Goal: Task Accomplishment & Management: Use online tool/utility

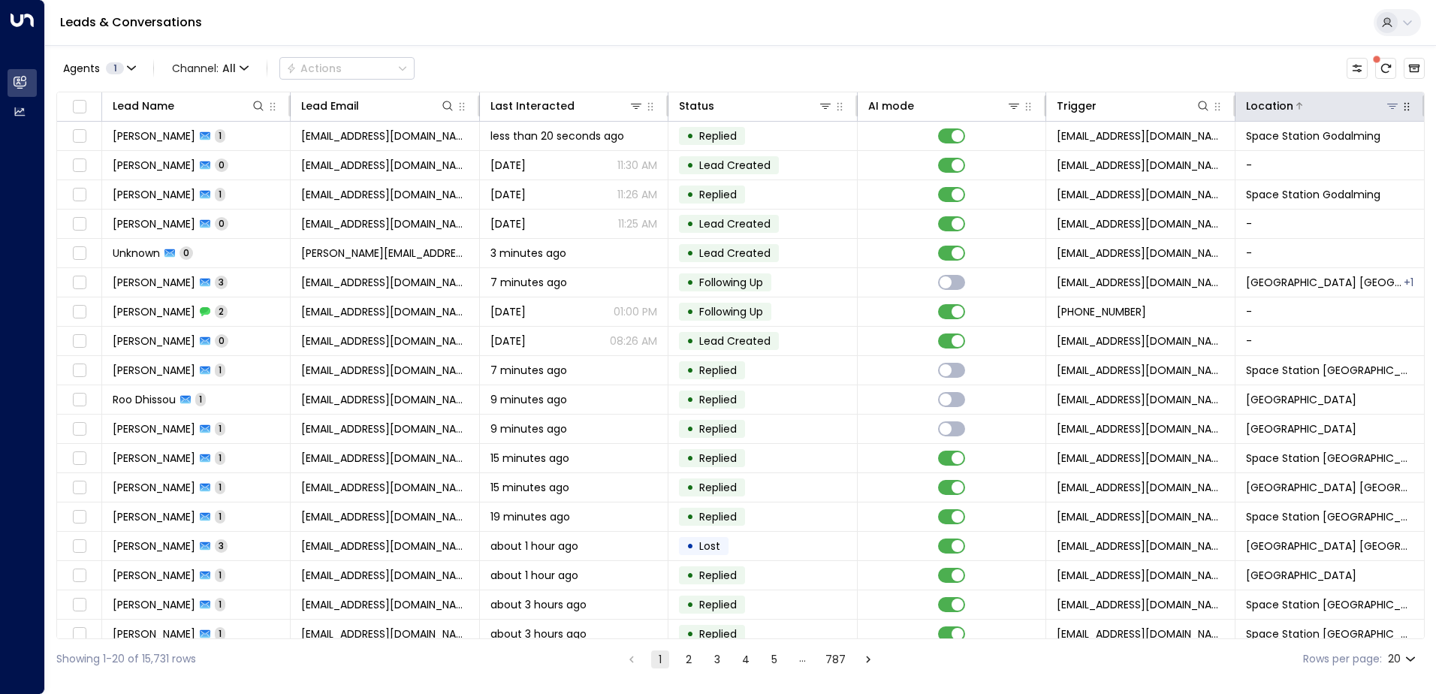
click at [1389, 106] on icon at bounding box center [1393, 106] width 11 height 5
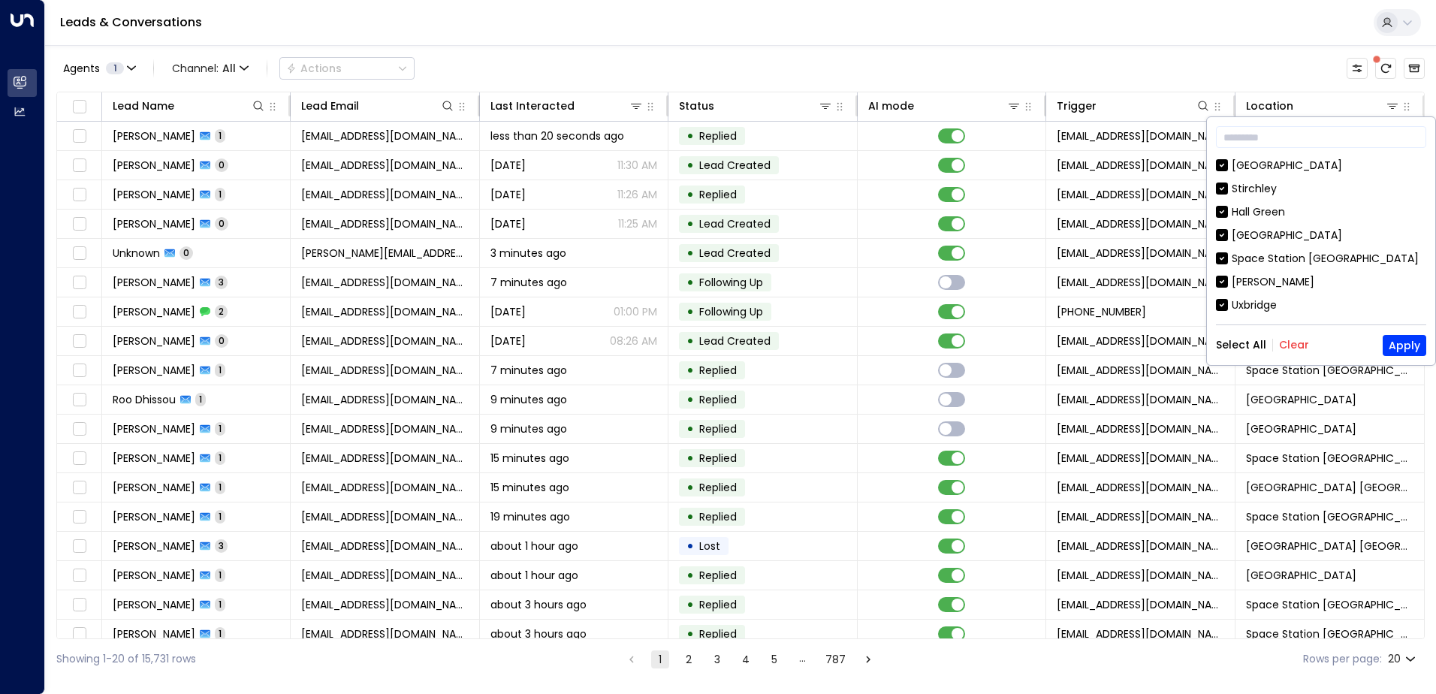
click at [1285, 345] on button "Clear" at bounding box center [1294, 345] width 30 height 12
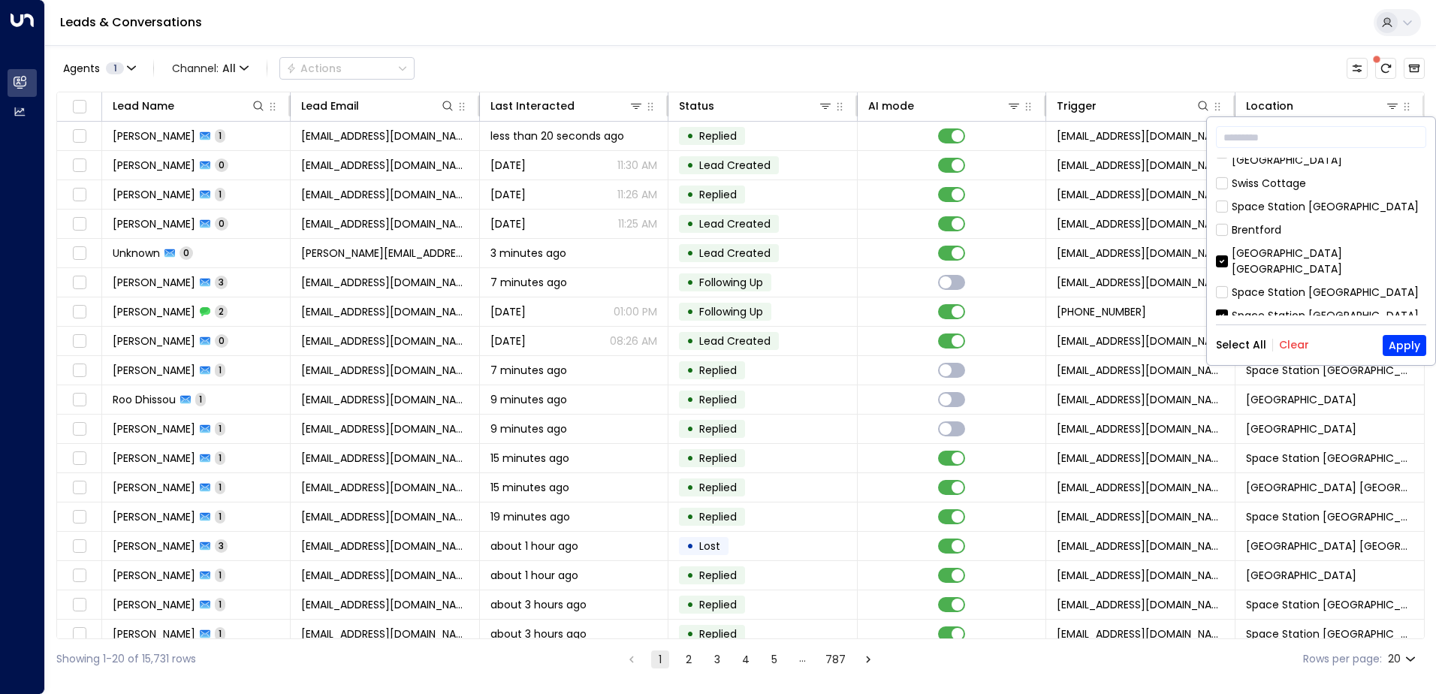
scroll to position [826, 0]
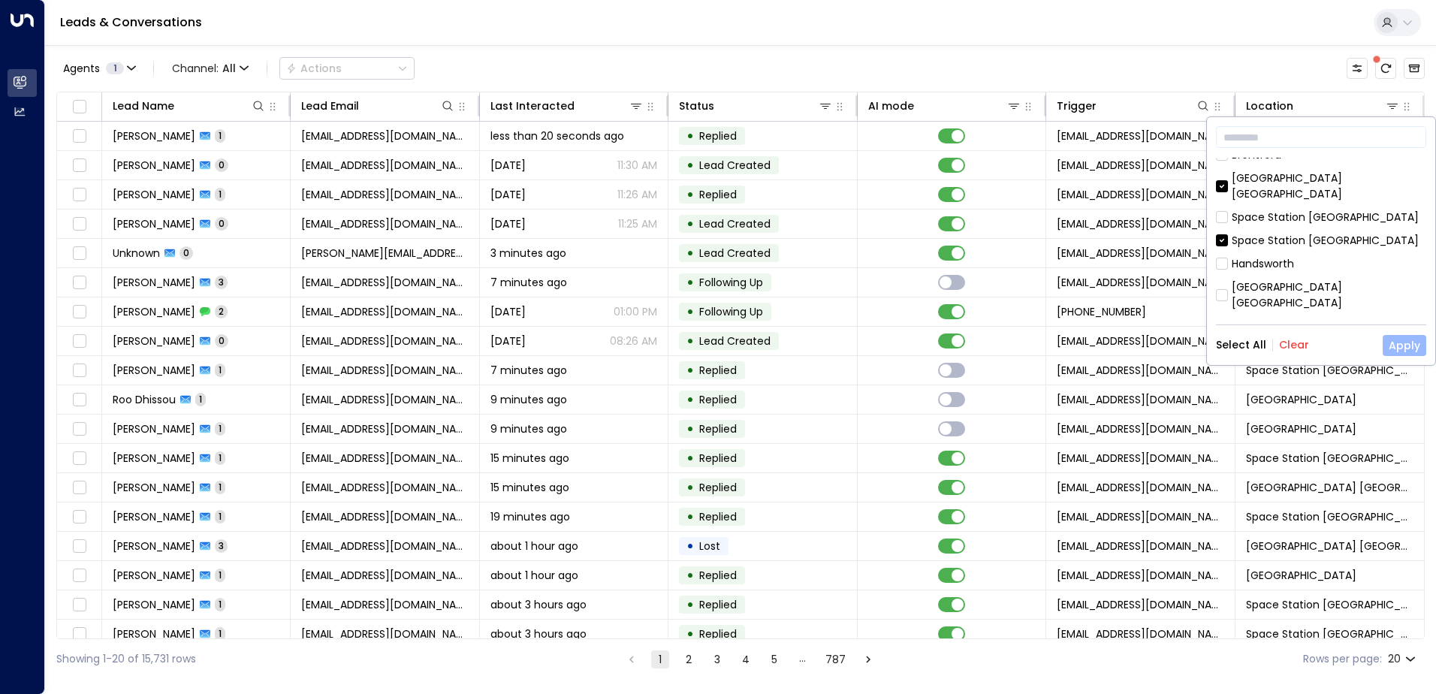
click at [1412, 343] on button "Apply" at bounding box center [1405, 345] width 44 height 21
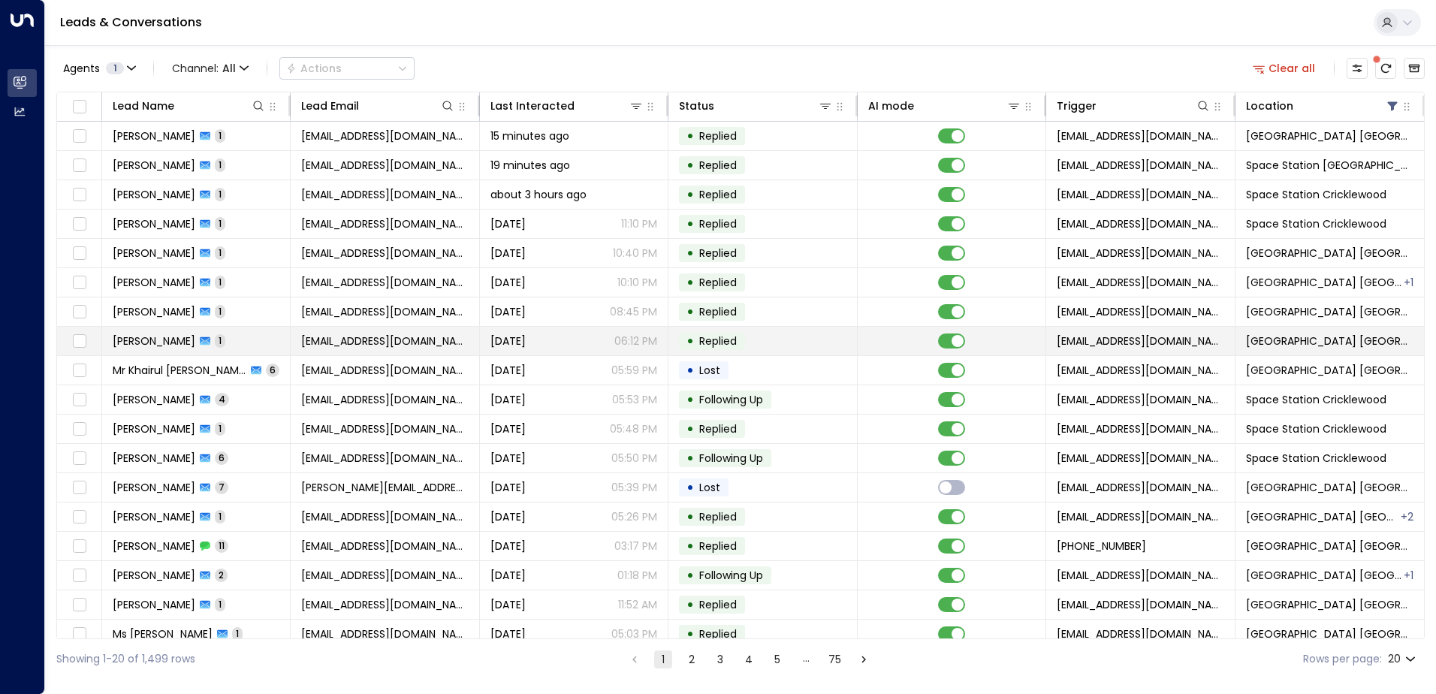
click at [210, 339] on td "Sam Kattas 1" at bounding box center [196, 341] width 189 height 29
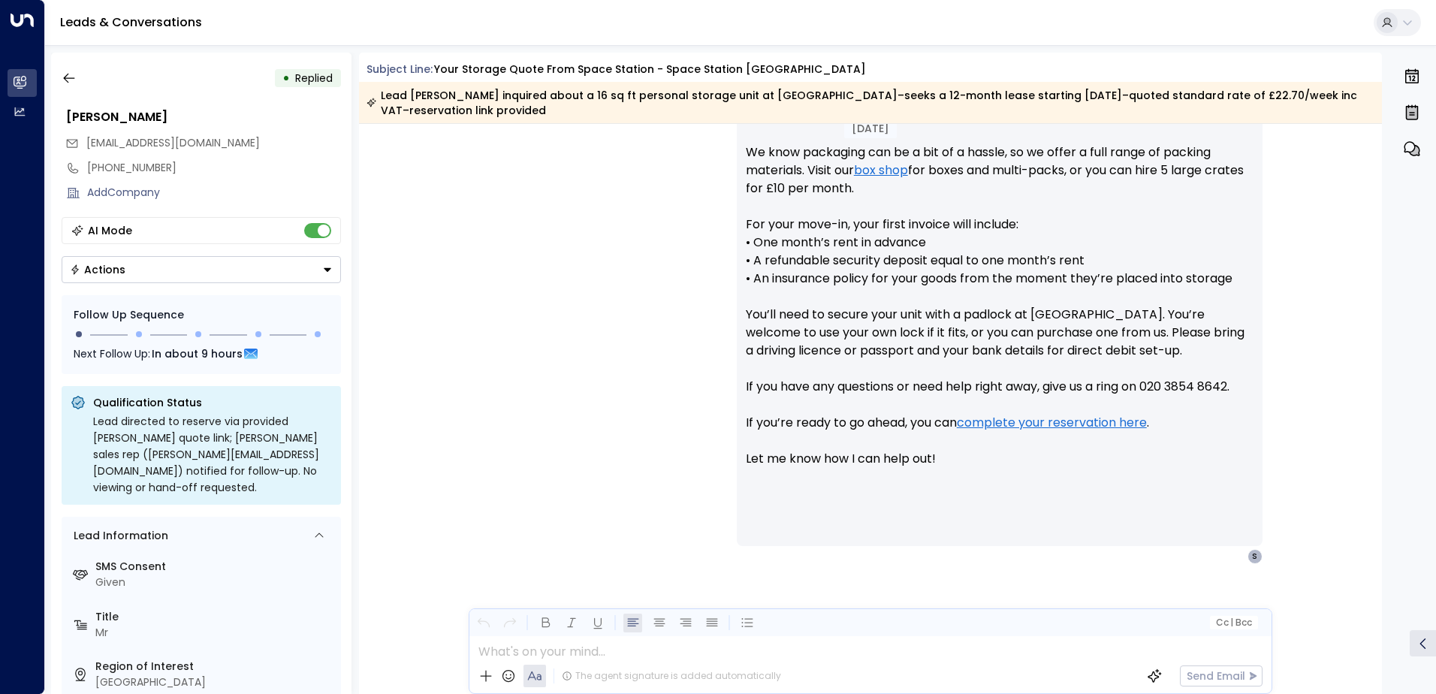
scroll to position [374, 0]
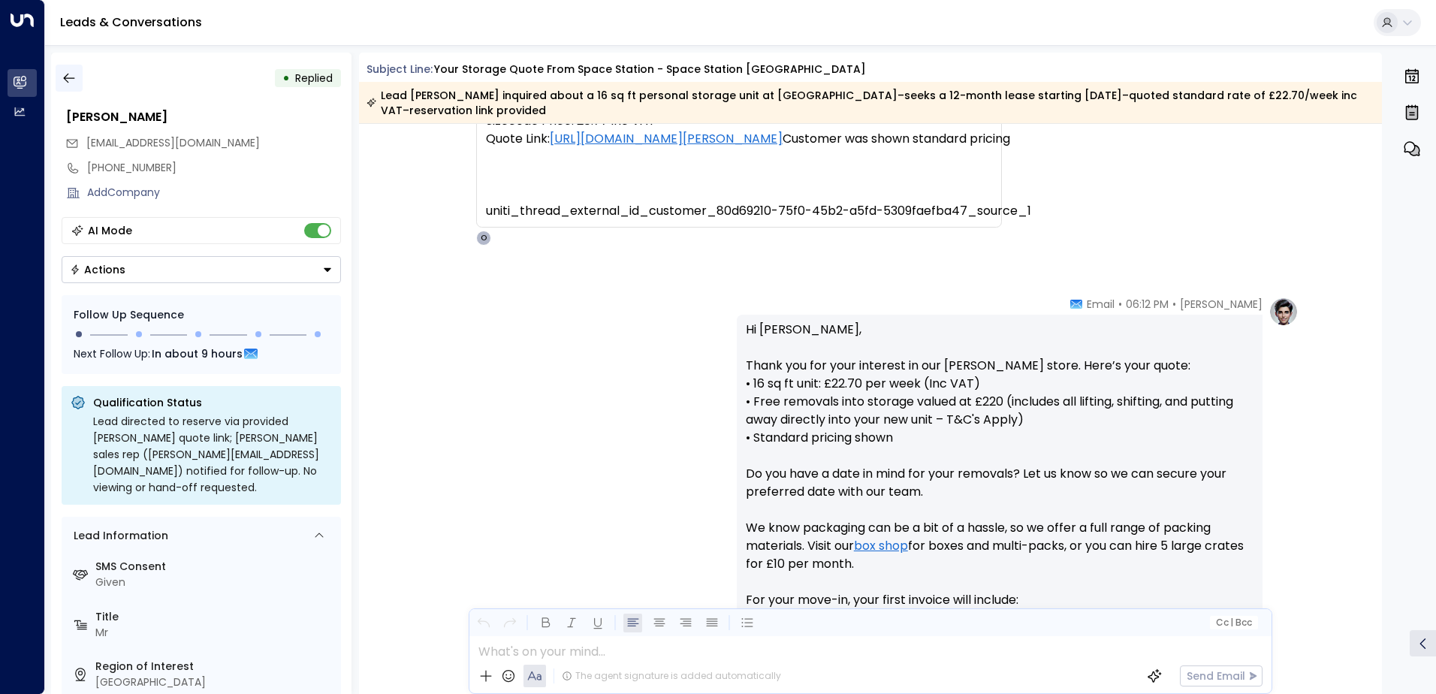
click at [70, 72] on icon "button" at bounding box center [69, 78] width 15 height 15
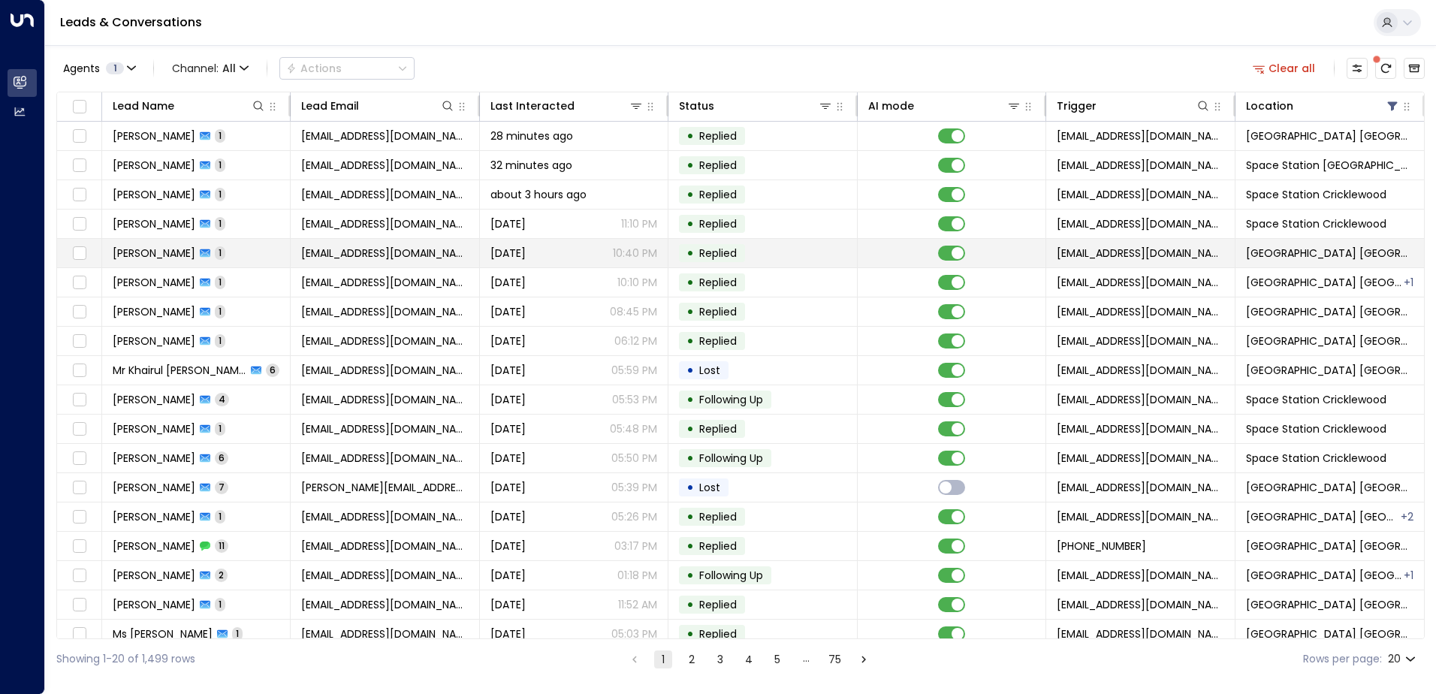
click at [215, 246] on div "Montaner Riley 1" at bounding box center [169, 253] width 113 height 15
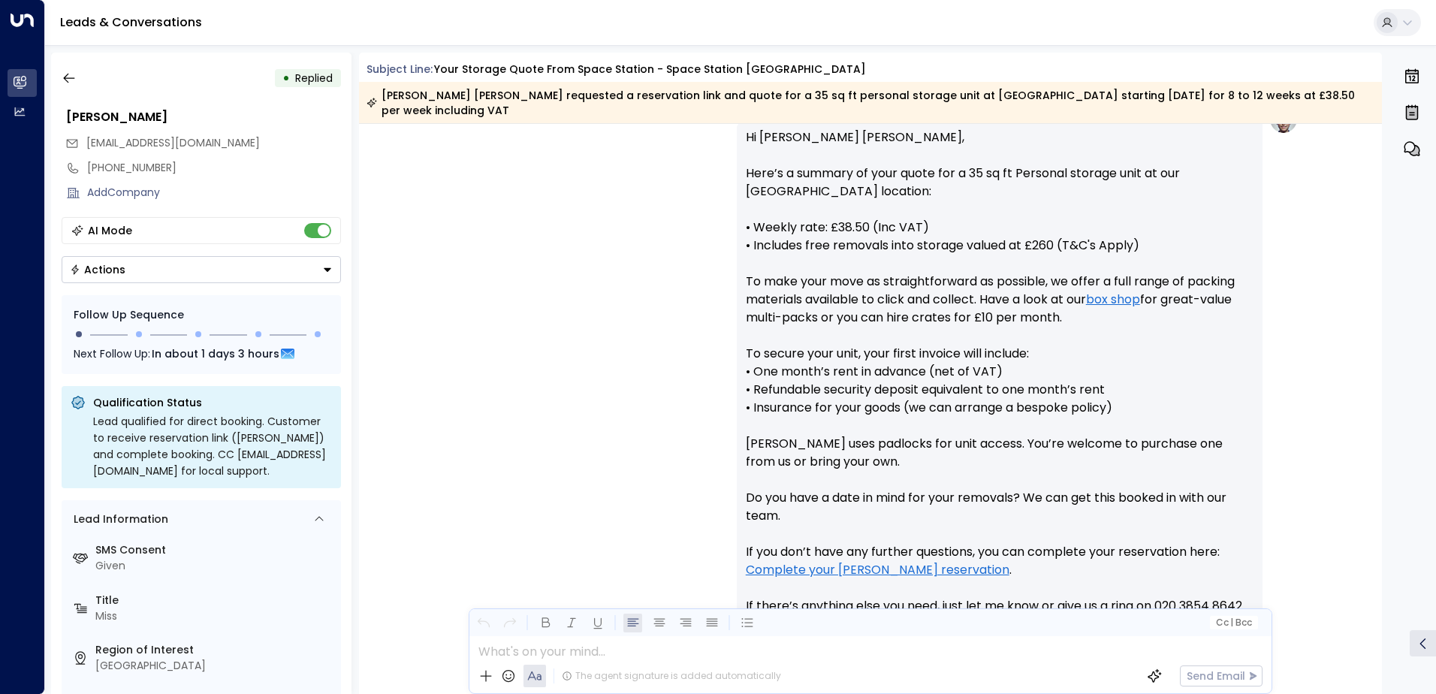
scroll to position [191, 0]
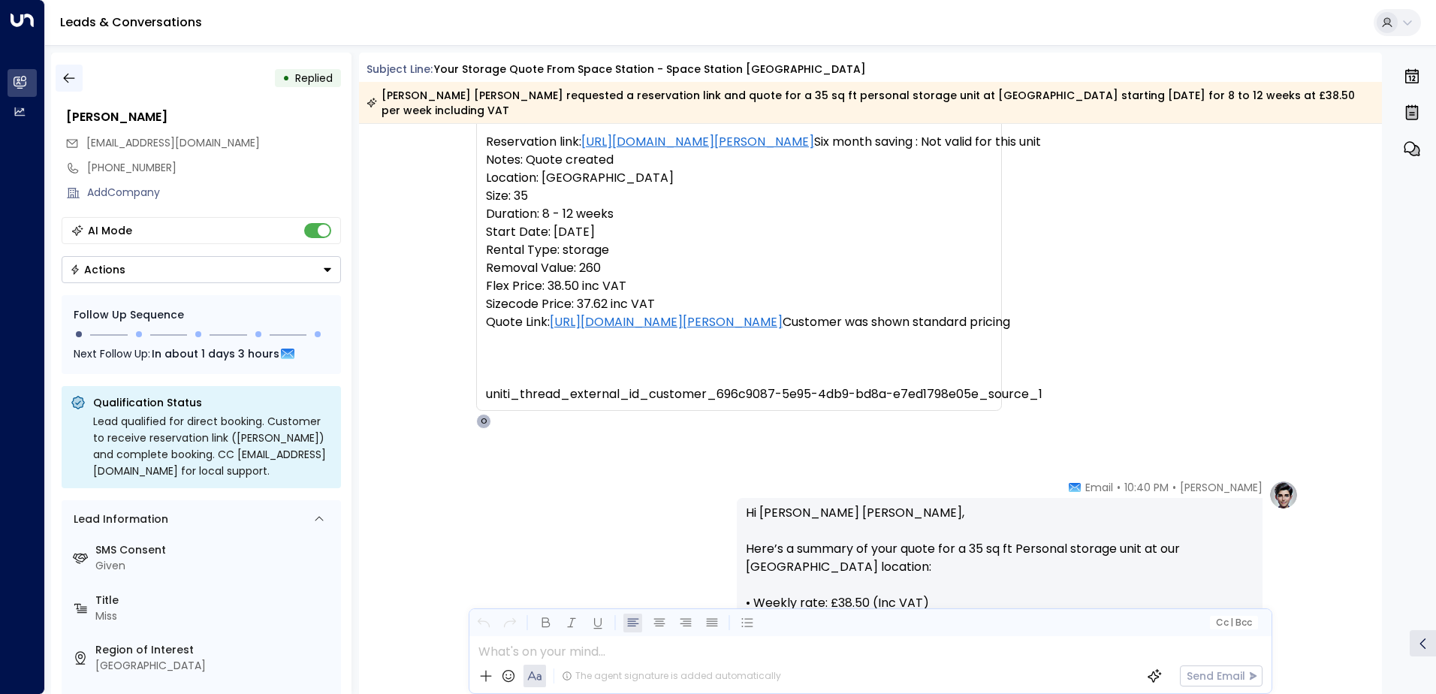
click at [67, 77] on icon "button" at bounding box center [69, 78] width 15 height 15
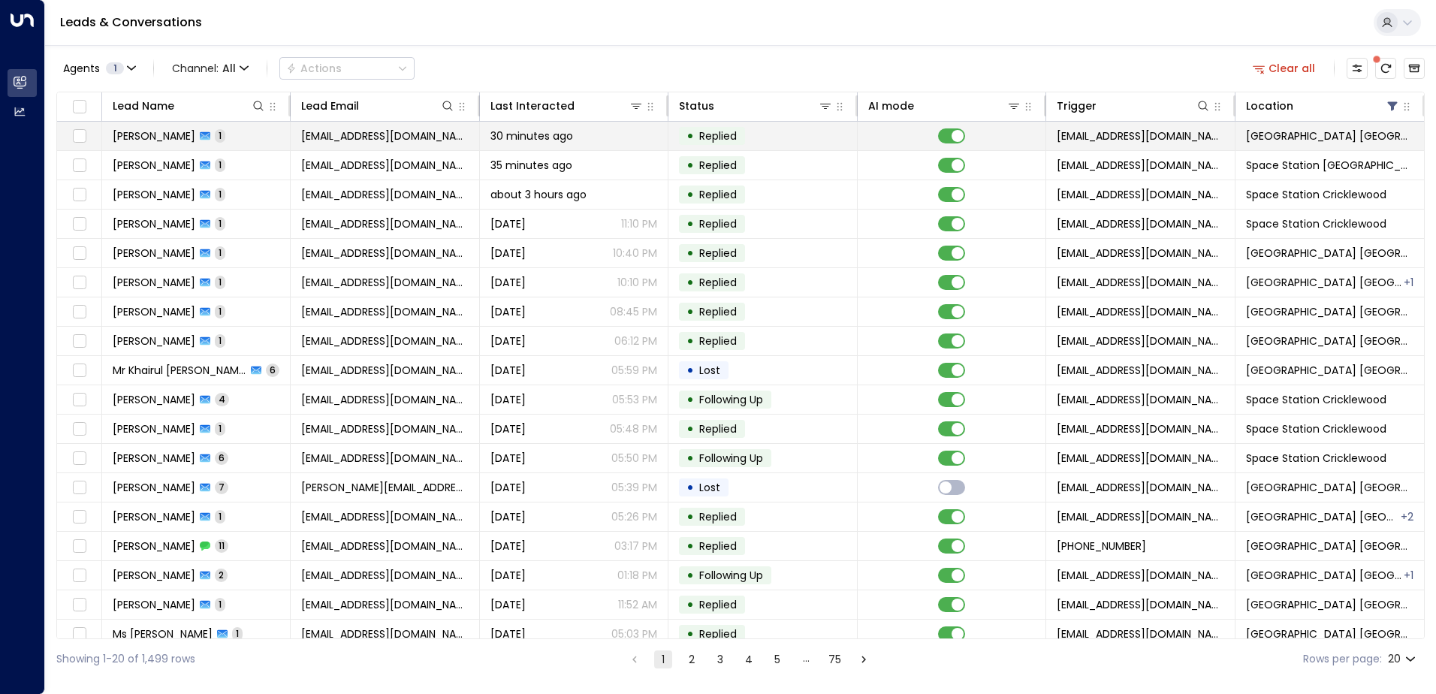
click at [210, 134] on td "Sam Tyzack 1" at bounding box center [196, 136] width 189 height 29
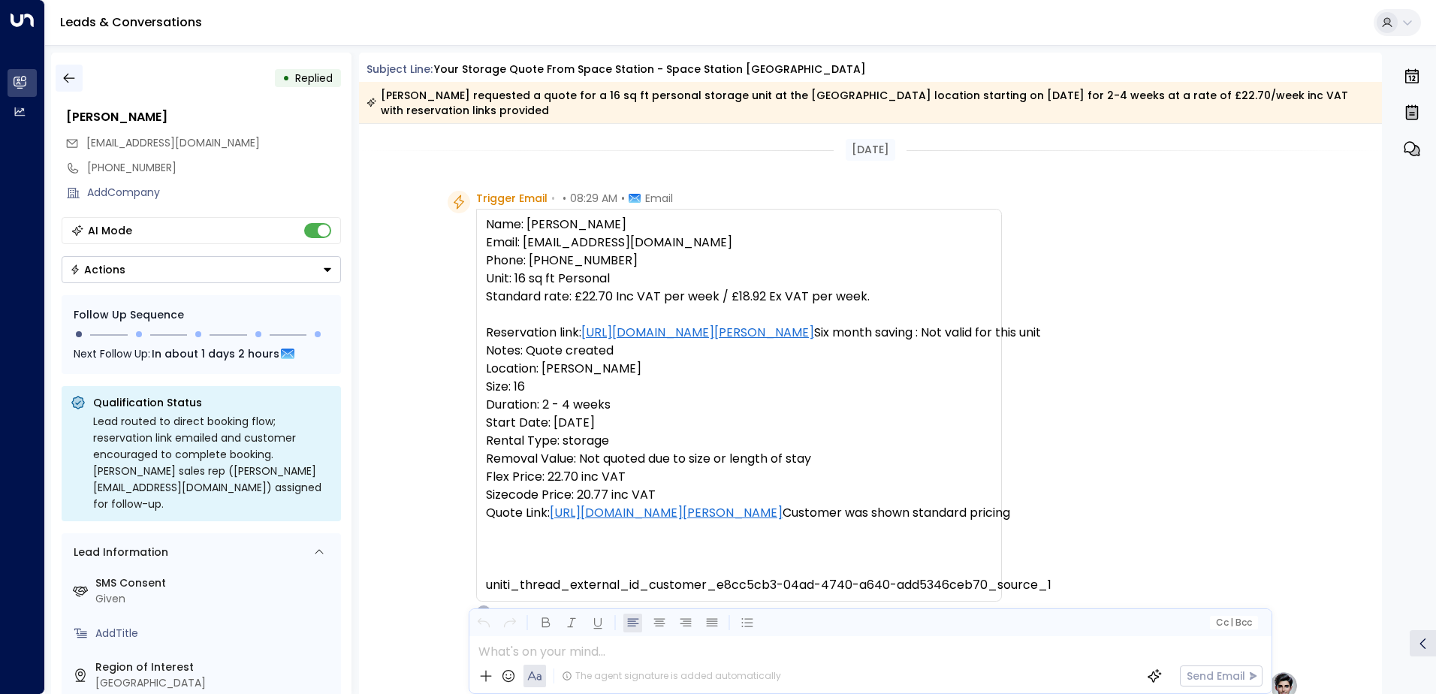
click at [71, 78] on icon "button" at bounding box center [68, 79] width 11 height 10
